Goal: Contribute content

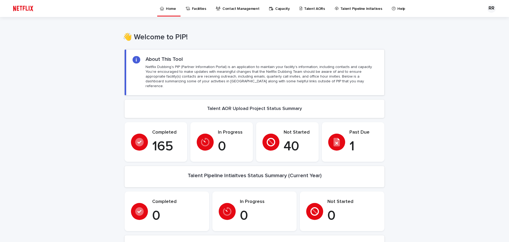
click at [167, 8] on p "Home" at bounding box center [171, 5] width 10 height 11
click at [304, 8] on p "Talent AORs" at bounding box center [314, 5] width 21 height 11
click at [279, 6] on p "Talent AORs" at bounding box center [289, 5] width 21 height 11
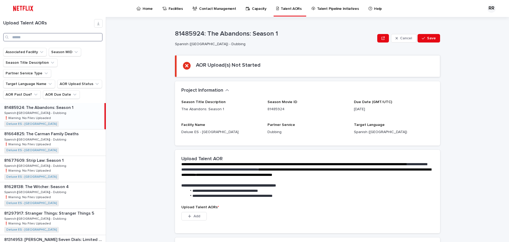
click at [47, 38] on input "Search" at bounding box center [52, 37] width 99 height 8
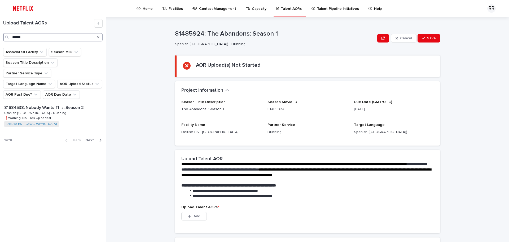
type input "******"
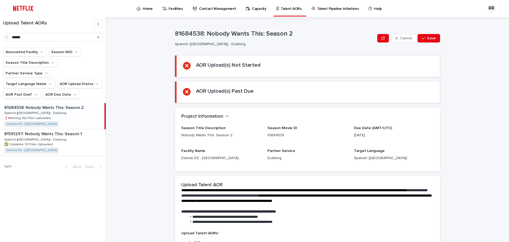
click at [53, 104] on p "81684538: Nobody Wants This: Season 2" at bounding box center [44, 107] width 81 height 6
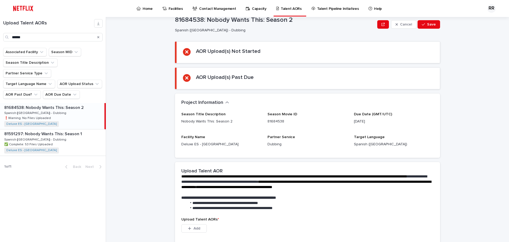
scroll to position [27, 0]
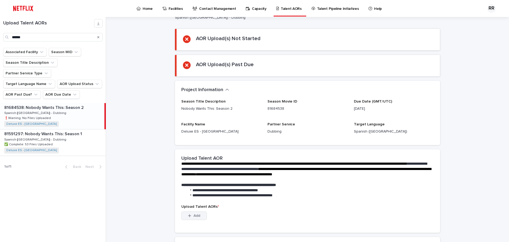
click at [194, 213] on span "Add" at bounding box center [197, 215] width 7 height 4
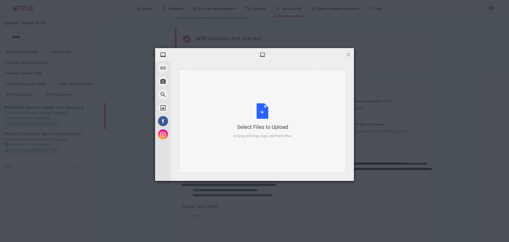
click at [260, 112] on div "Select Files to Upload or Drag and Drop, Copy and Paste Files" at bounding box center [263, 120] width 58 height 35
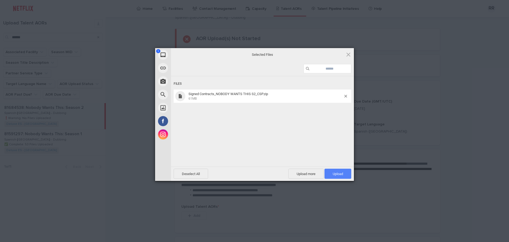
click at [335, 176] on span "Upload 1" at bounding box center [338, 173] width 27 height 10
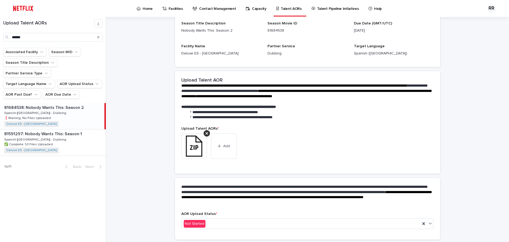
scroll to position [80, 0]
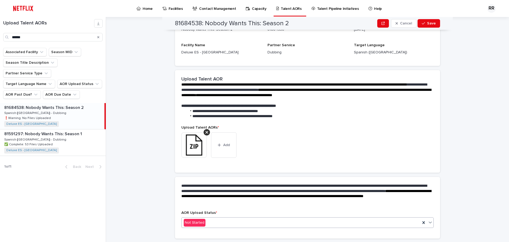
click at [428, 223] on icon at bounding box center [430, 221] width 5 height 5
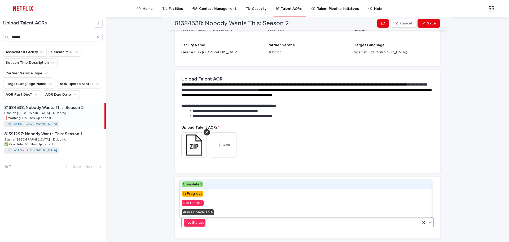
click at [201, 185] on span "Completed" at bounding box center [192, 184] width 21 height 6
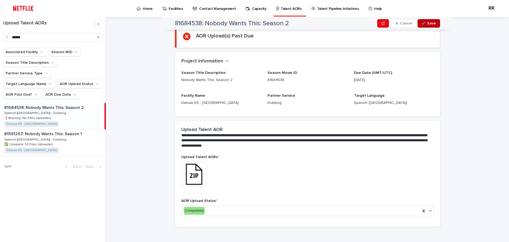
scroll to position [64, 0]
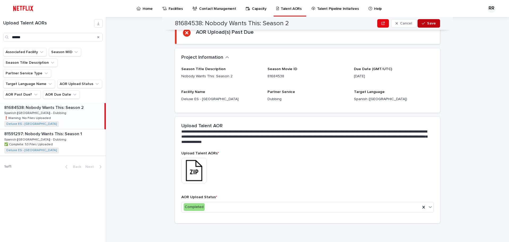
click at [431, 22] on span "Save" at bounding box center [431, 23] width 9 height 4
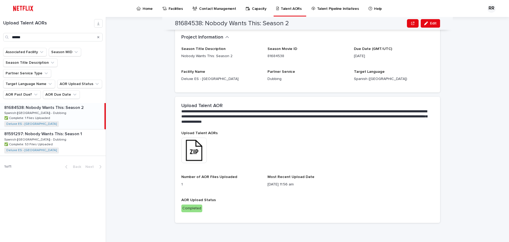
scroll to position [58, 0]
